Goal: Browse casually

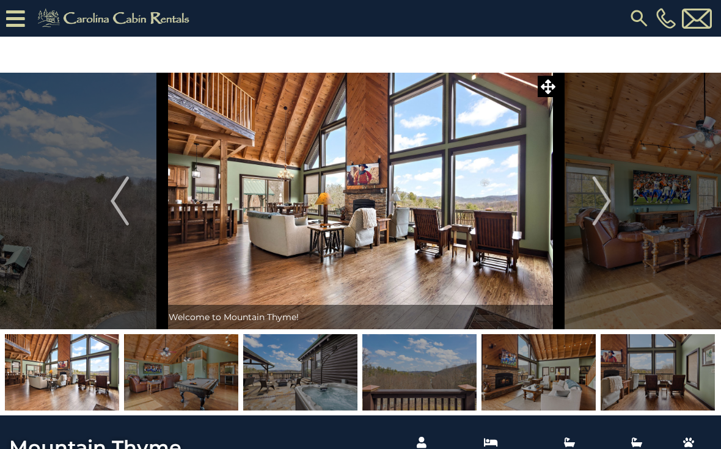
click at [592, 204] on img "Next" at bounding box center [601, 200] width 18 height 49
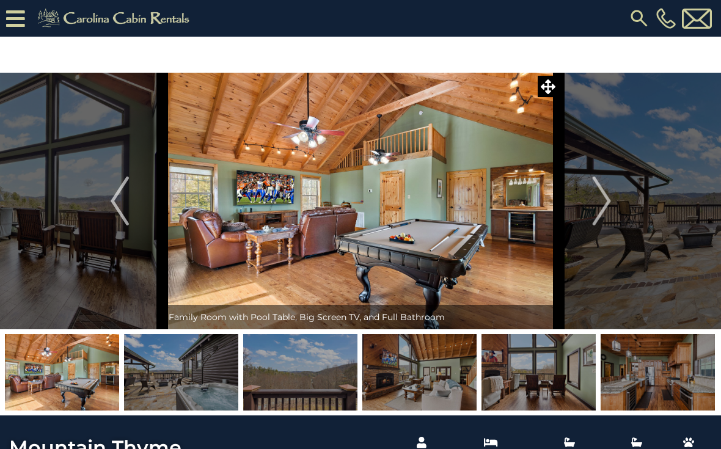
click at [602, 209] on img "Next" at bounding box center [601, 200] width 18 height 49
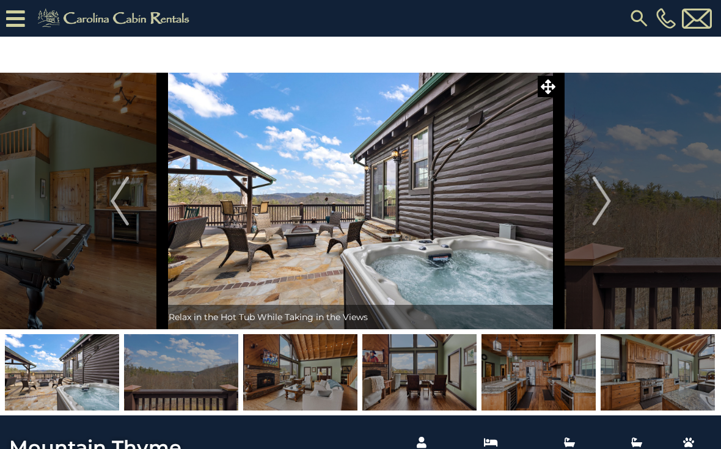
click at [586, 218] on button "Next" at bounding box center [602, 201] width 86 height 257
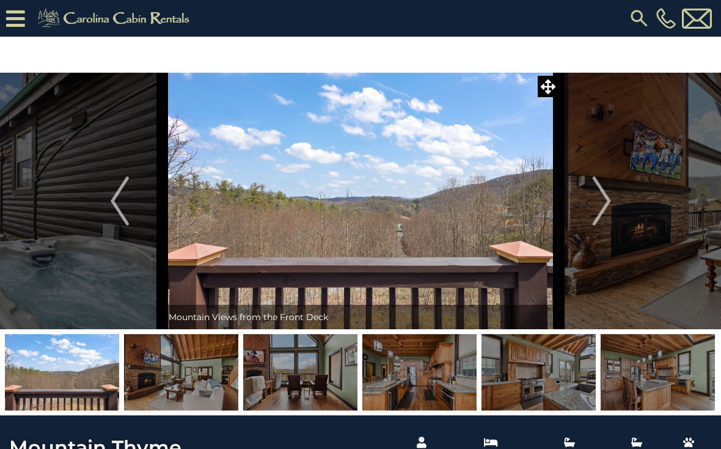
click at [595, 220] on img "Next" at bounding box center [601, 200] width 18 height 49
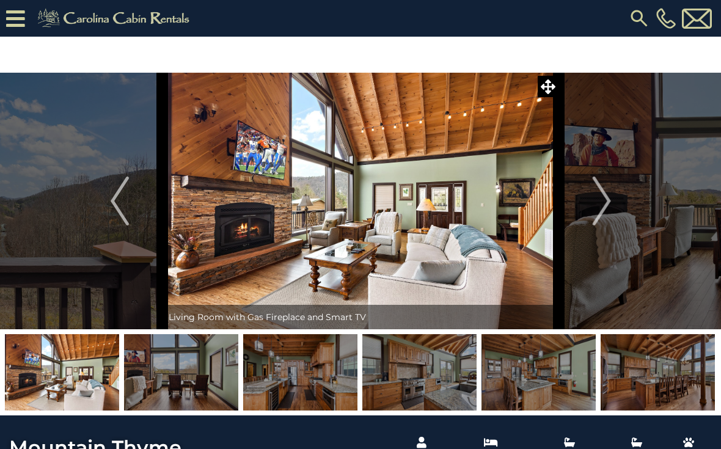
click at [609, 206] on img "Next" at bounding box center [601, 200] width 18 height 49
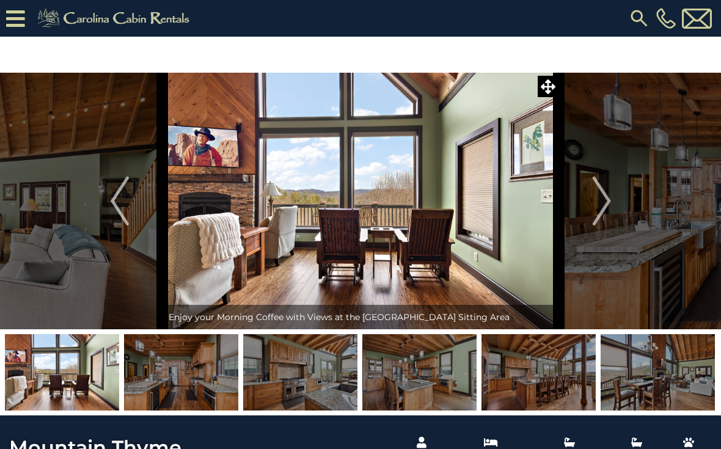
click at [591, 214] on button "Next" at bounding box center [602, 201] width 86 height 257
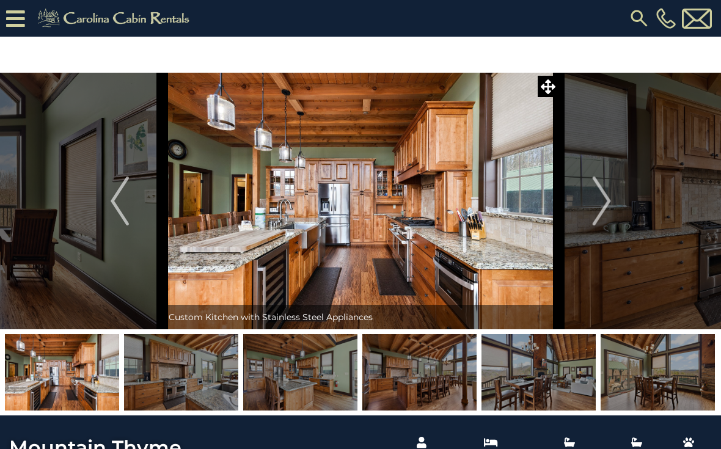
click at [595, 218] on img "Next" at bounding box center [601, 200] width 18 height 49
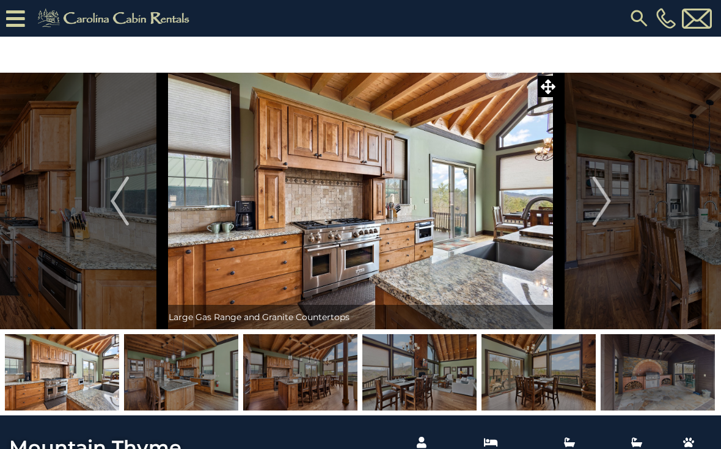
click at [599, 211] on img "Next" at bounding box center [601, 200] width 18 height 49
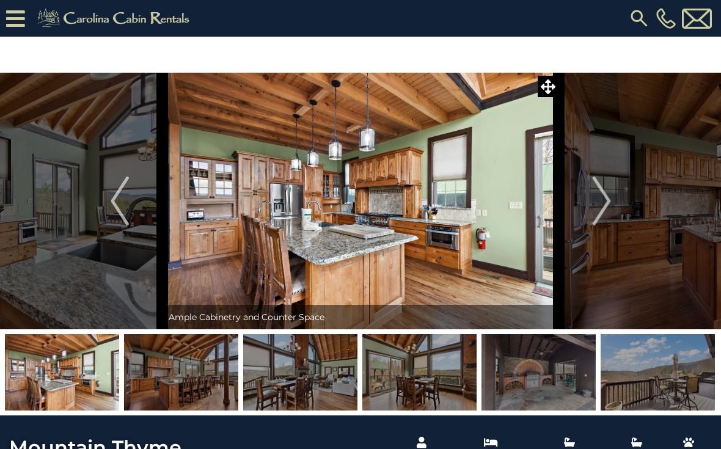
click at [606, 214] on img "Next" at bounding box center [601, 200] width 18 height 49
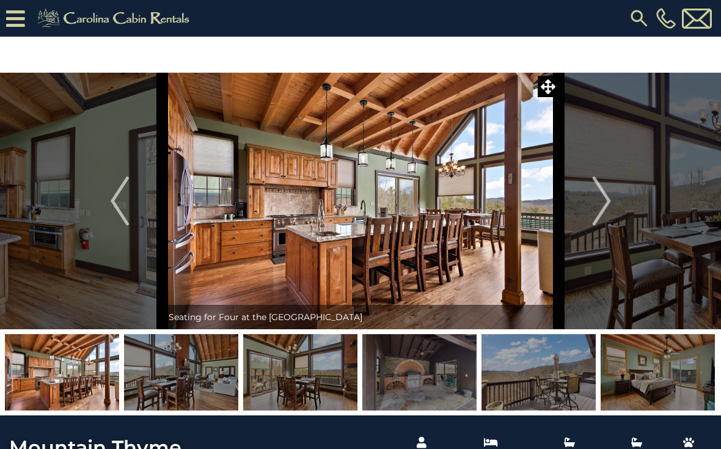
click at [598, 217] on img "Next" at bounding box center [601, 200] width 18 height 49
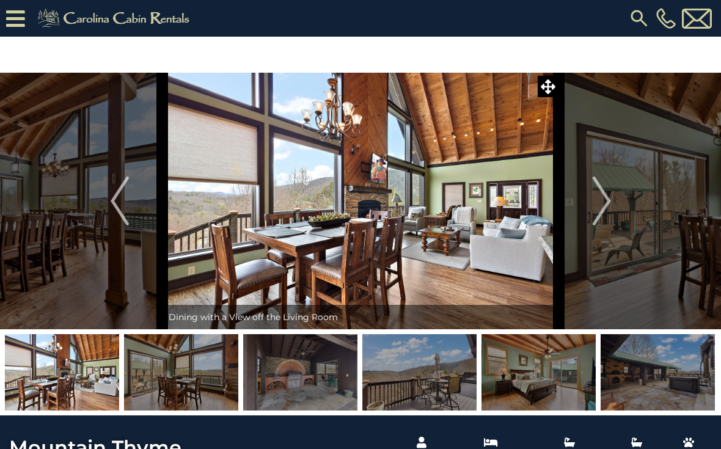
click at [600, 213] on img "Next" at bounding box center [601, 200] width 18 height 49
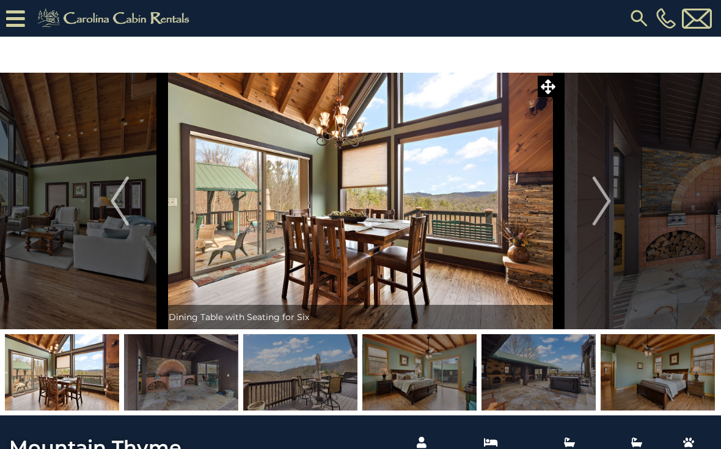
click at [597, 208] on img "Next" at bounding box center [601, 200] width 18 height 49
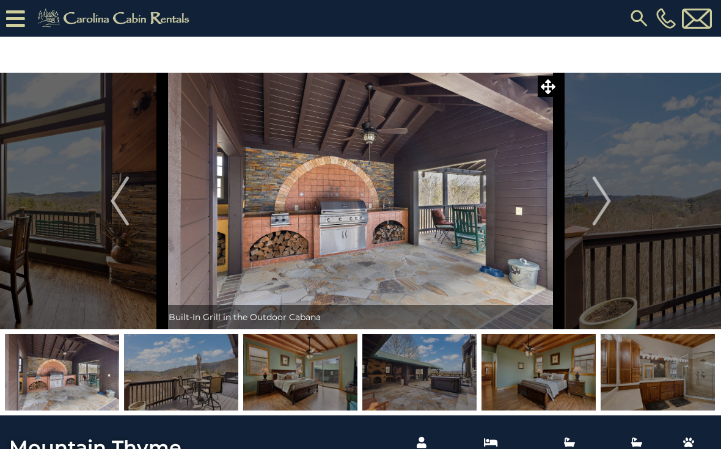
click at [592, 216] on img "Next" at bounding box center [601, 200] width 18 height 49
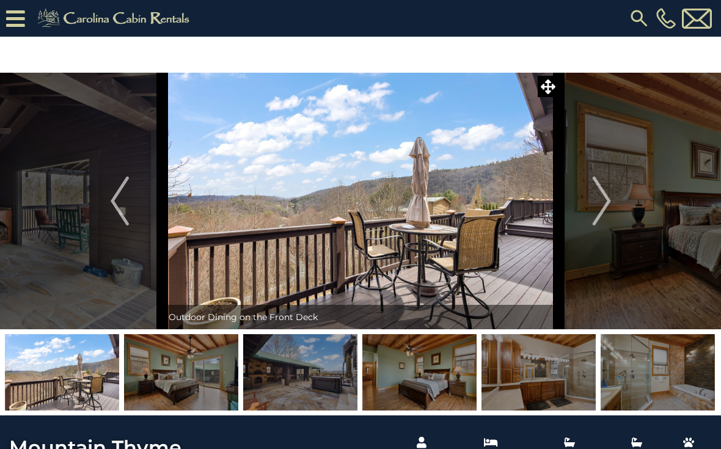
click at [580, 219] on button "Next" at bounding box center [602, 201] width 86 height 257
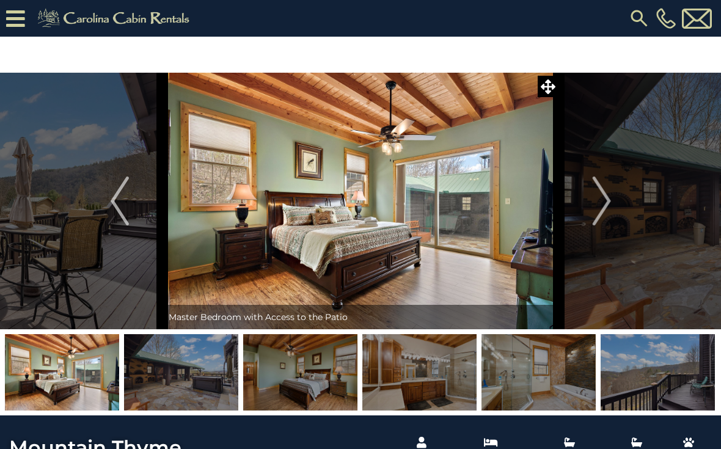
click at [592, 218] on img "Next" at bounding box center [601, 200] width 18 height 49
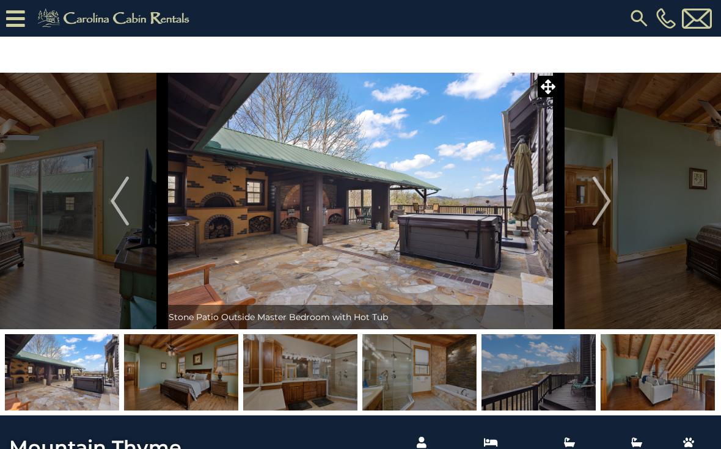
click at [597, 213] on img "Next" at bounding box center [601, 200] width 18 height 49
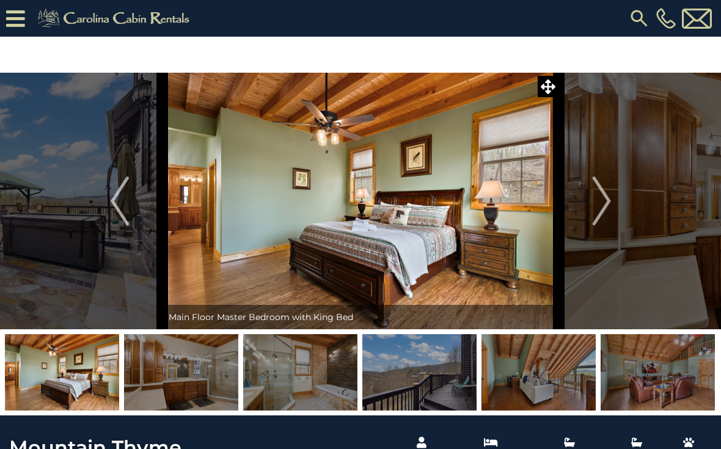
click at [597, 216] on img "Next" at bounding box center [601, 200] width 18 height 49
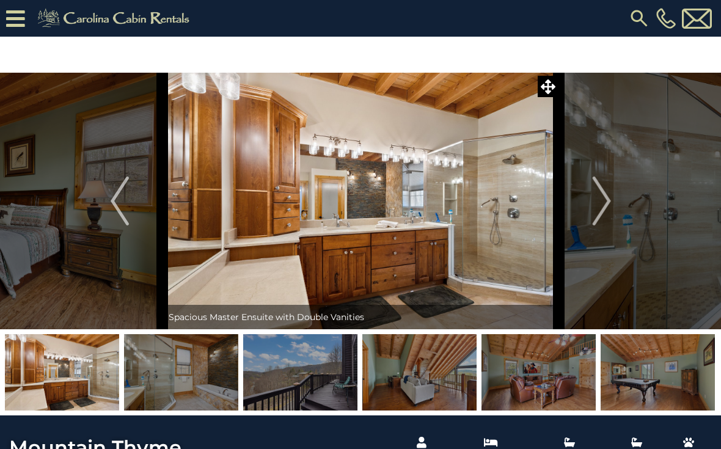
click at [613, 209] on button "Next" at bounding box center [602, 201] width 86 height 257
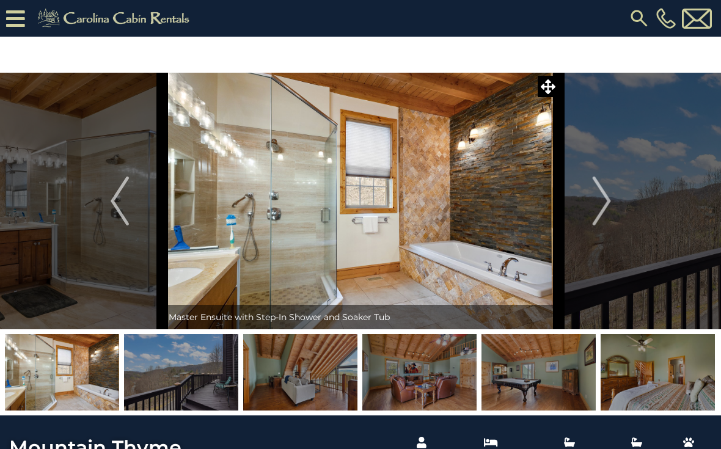
click at [602, 198] on img "Next" at bounding box center [601, 200] width 18 height 49
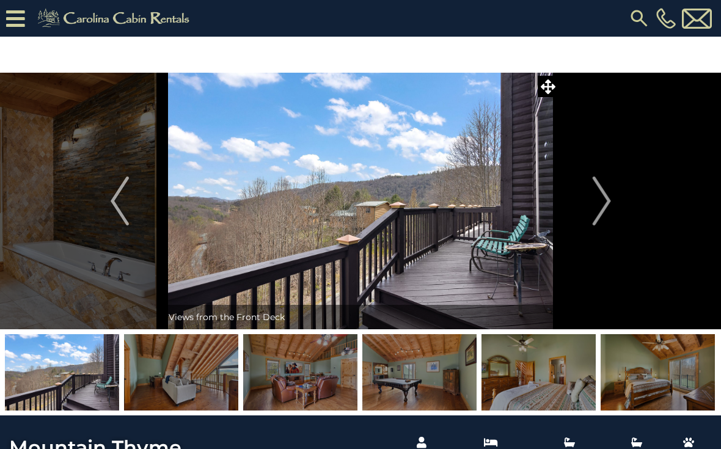
click at [605, 198] on img "Next" at bounding box center [601, 200] width 18 height 49
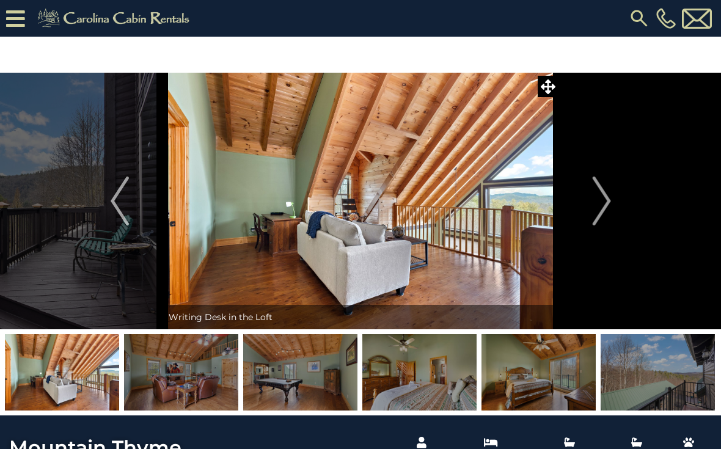
click at [599, 207] on img "Next" at bounding box center [601, 200] width 18 height 49
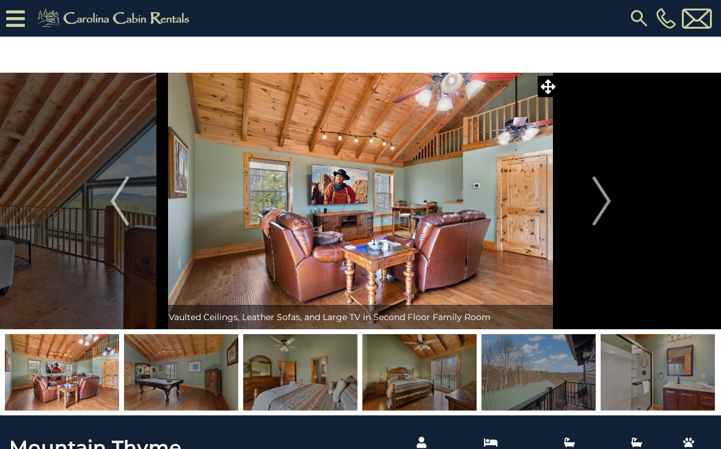
click at [606, 215] on img "Next" at bounding box center [601, 200] width 18 height 49
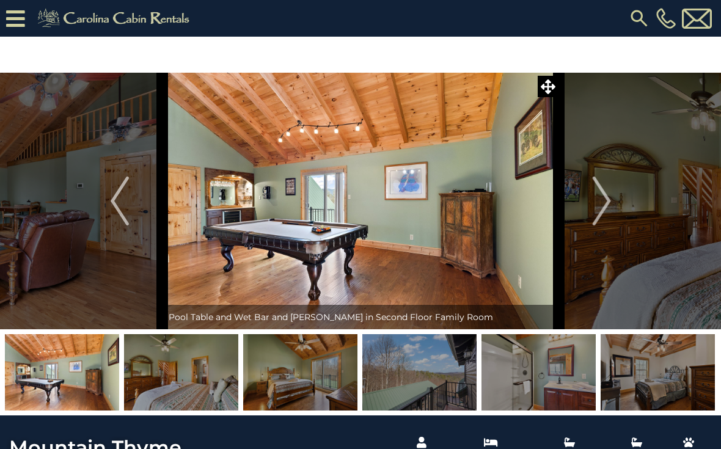
click at [598, 216] on img "Next" at bounding box center [601, 200] width 18 height 49
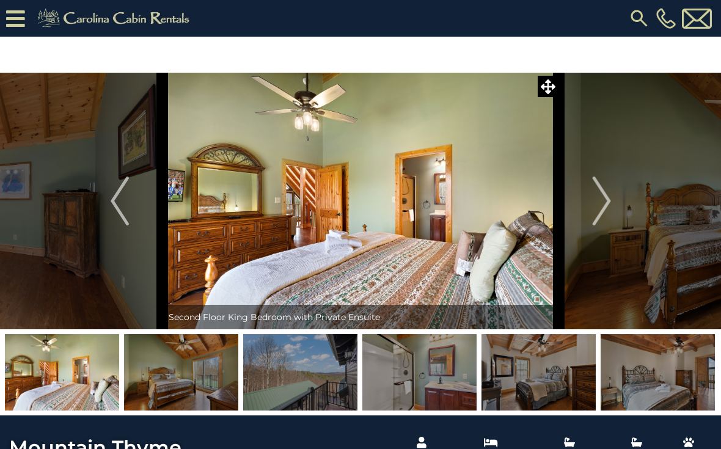
click at [606, 215] on img "Next" at bounding box center [601, 200] width 18 height 49
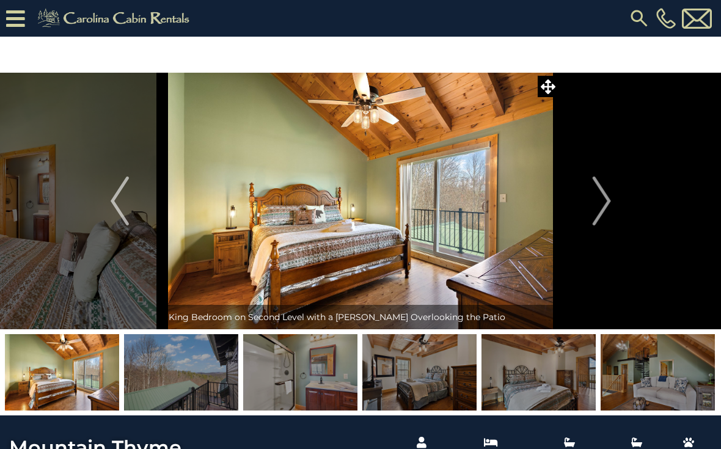
click at [598, 213] on img "Next" at bounding box center [601, 200] width 18 height 49
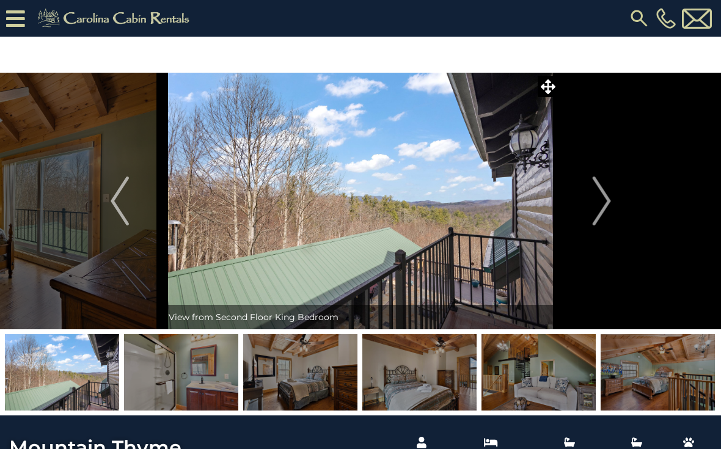
click at [592, 213] on img "Next" at bounding box center [601, 200] width 18 height 49
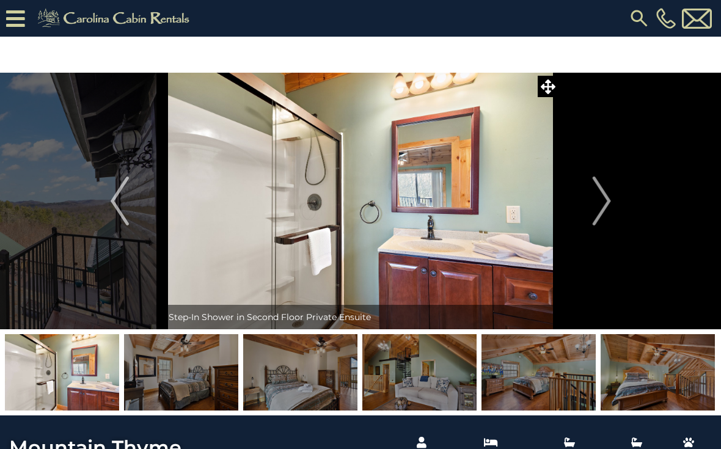
click at [591, 213] on button "Next" at bounding box center [602, 201] width 86 height 257
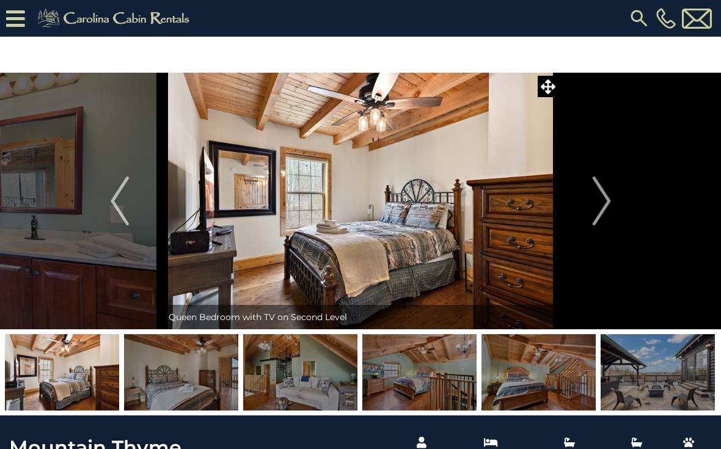
click at [597, 220] on img "Next" at bounding box center [601, 200] width 18 height 49
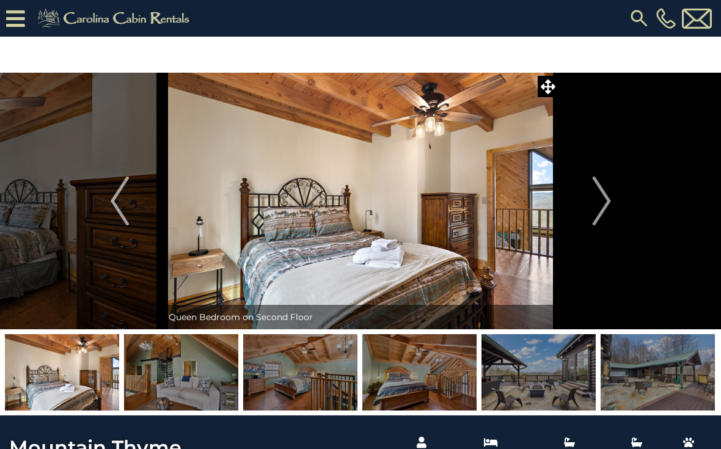
click at [607, 208] on img "Next" at bounding box center [601, 200] width 18 height 49
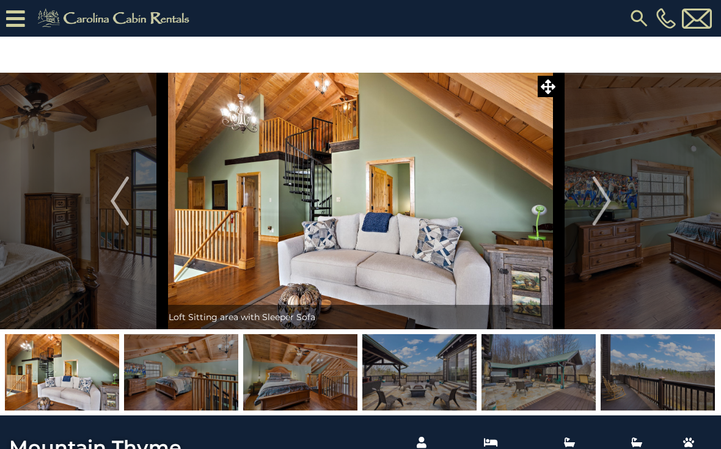
click at [622, 207] on button "Next" at bounding box center [602, 201] width 86 height 257
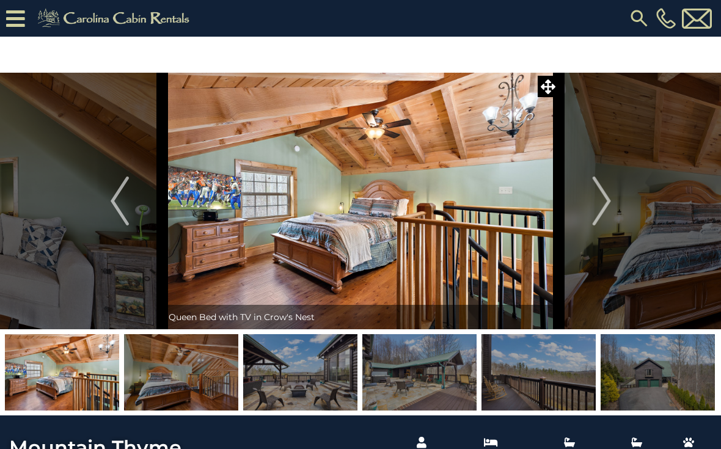
click at [610, 203] on img "Next" at bounding box center [601, 200] width 18 height 49
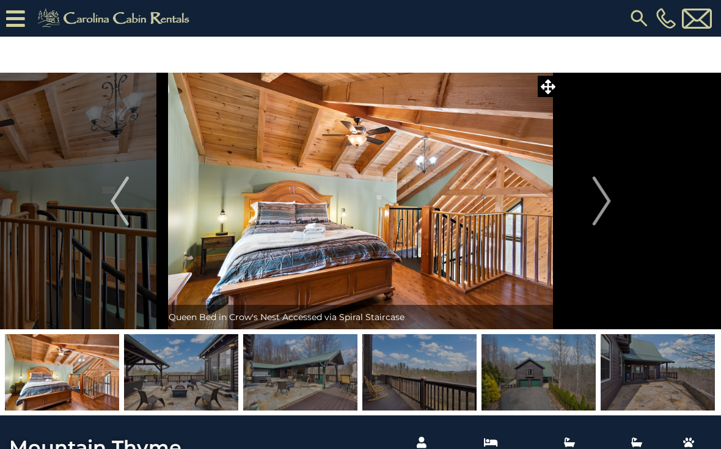
click at [594, 215] on img "Next" at bounding box center [601, 200] width 18 height 49
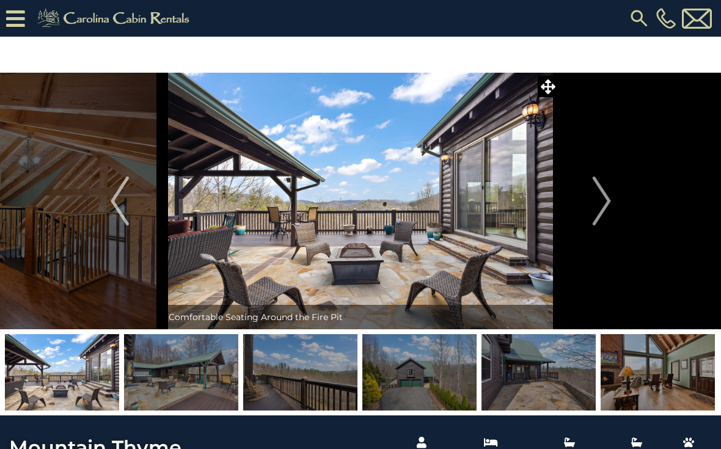
click at [594, 219] on img "Next" at bounding box center [601, 200] width 18 height 49
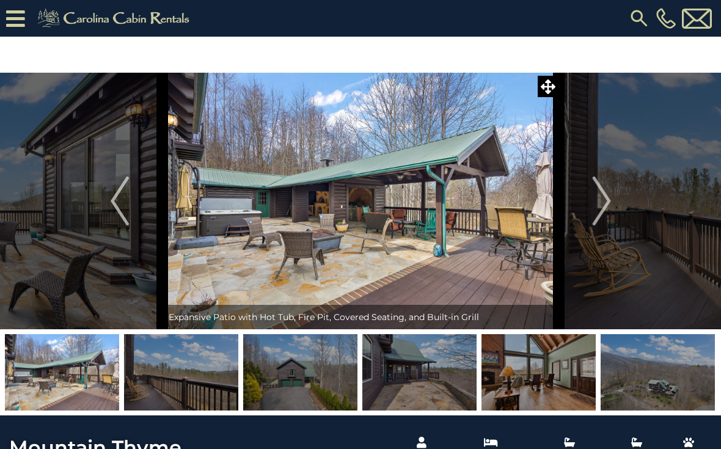
click at [595, 213] on img "Next" at bounding box center [601, 200] width 18 height 49
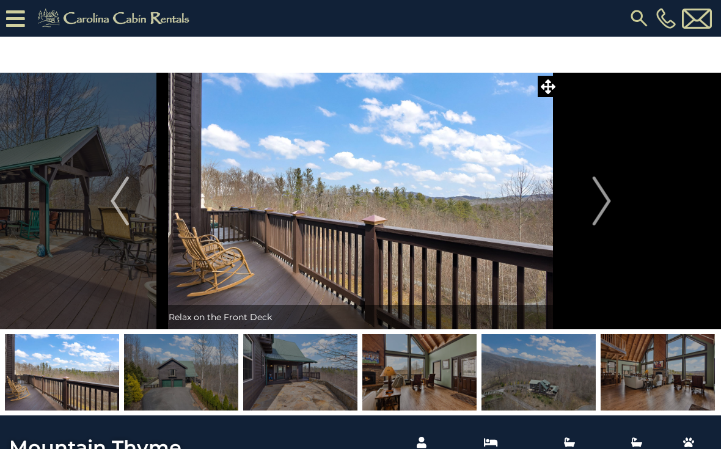
click at [586, 227] on button "Next" at bounding box center [602, 201] width 86 height 257
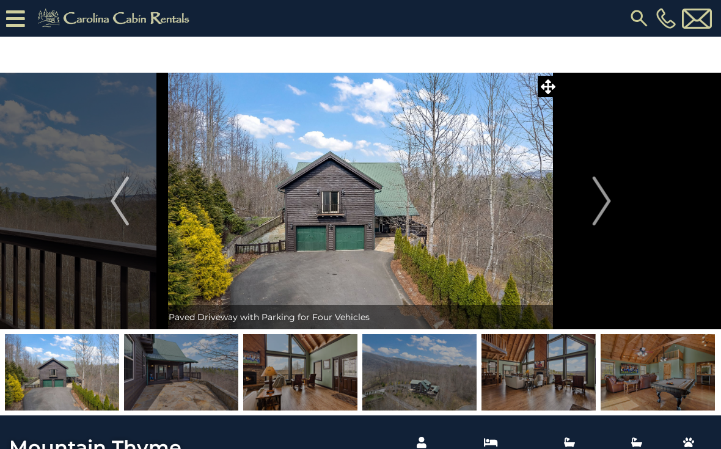
click at [589, 225] on button "Next" at bounding box center [602, 201] width 86 height 257
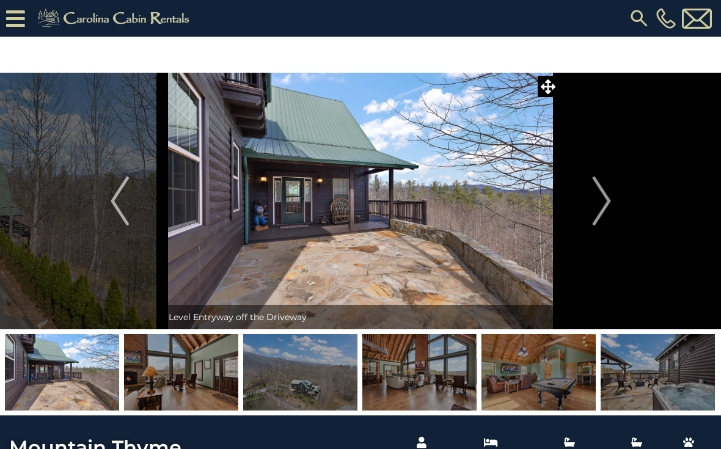
click at [597, 220] on img "Next" at bounding box center [601, 200] width 18 height 49
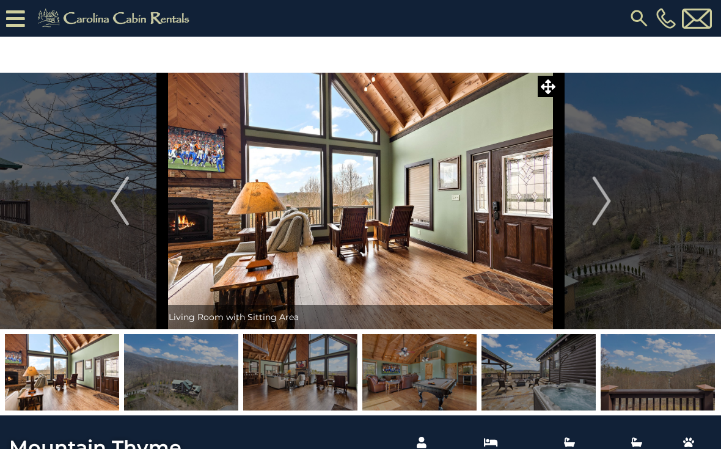
click at [592, 220] on img "Next" at bounding box center [601, 200] width 18 height 49
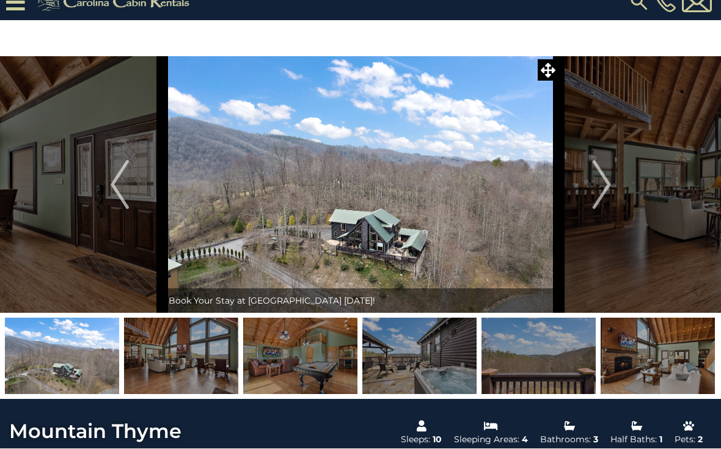
scroll to position [18, 0]
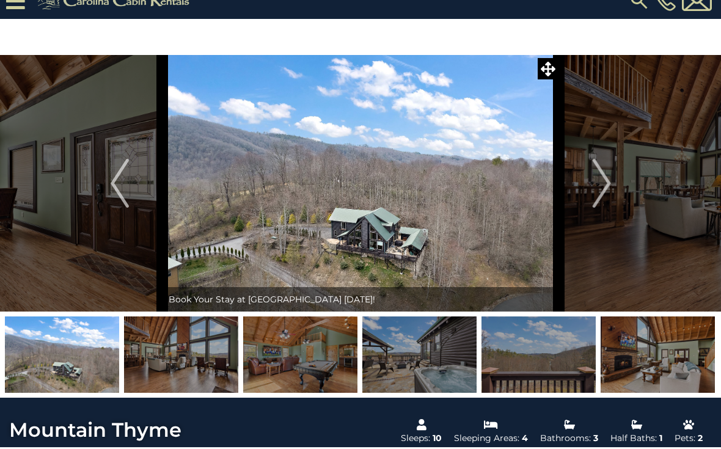
click at [602, 200] on img "Next" at bounding box center [601, 183] width 18 height 49
